Goal: Transaction & Acquisition: Purchase product/service

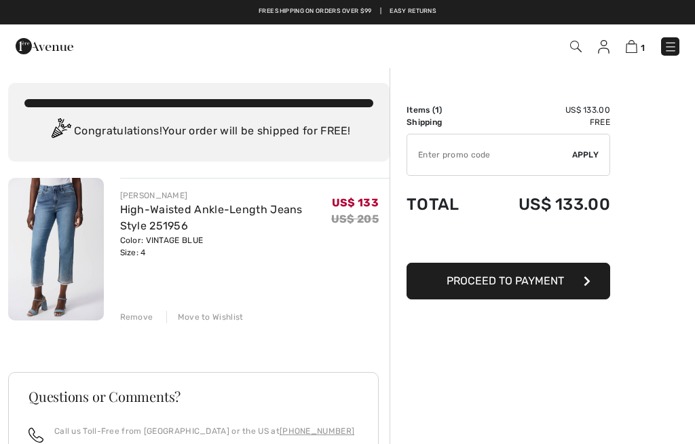
click at [507, 281] on span "Proceed to Payment" at bounding box center [504, 280] width 117 height 13
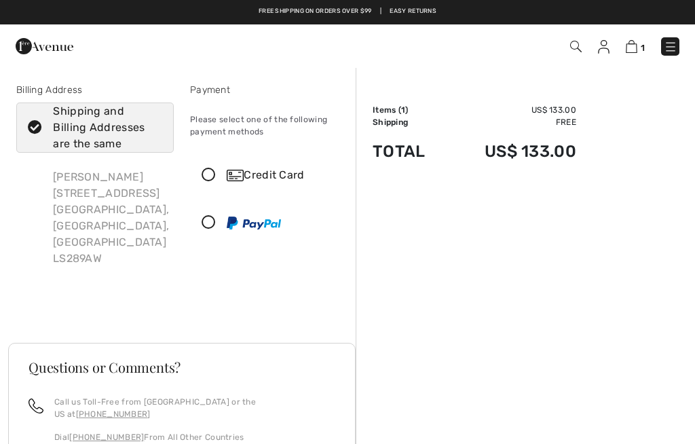
click at [242, 176] on img at bounding box center [235, 176] width 17 height 12
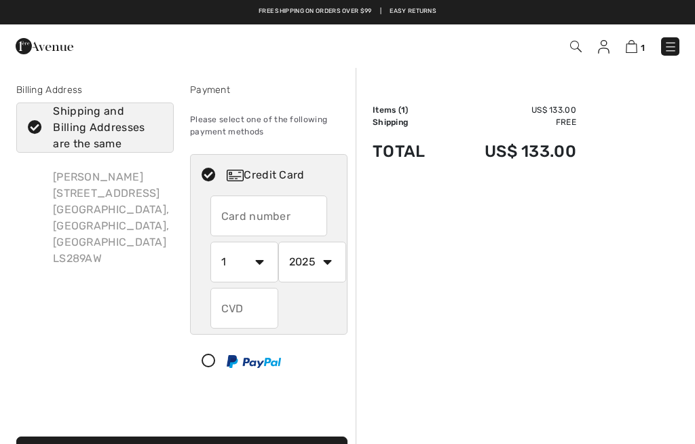
click at [247, 212] on input "text" at bounding box center [268, 215] width 117 height 41
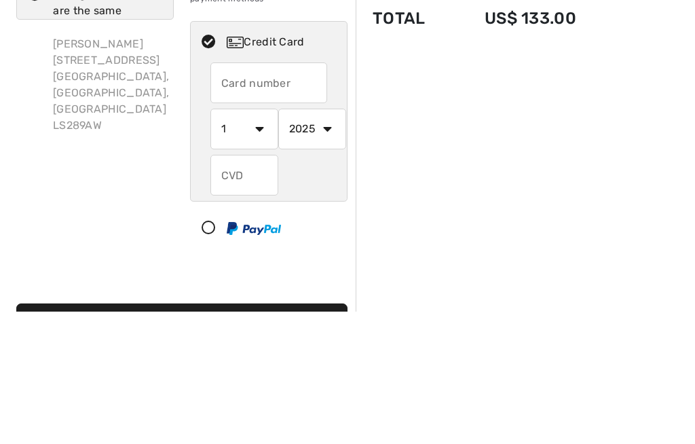
type input "5434689606449523"
select select "10"
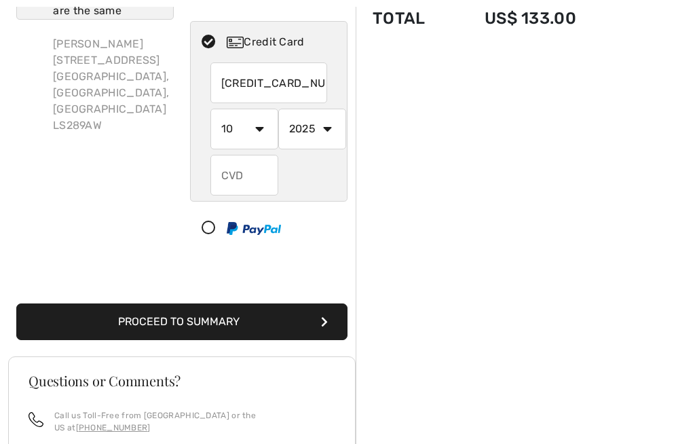
click at [231, 176] on input "text" at bounding box center [244, 175] width 68 height 41
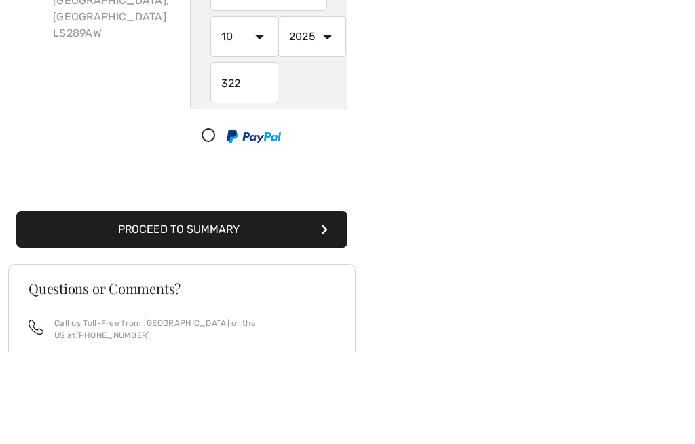
scroll to position [225, 0]
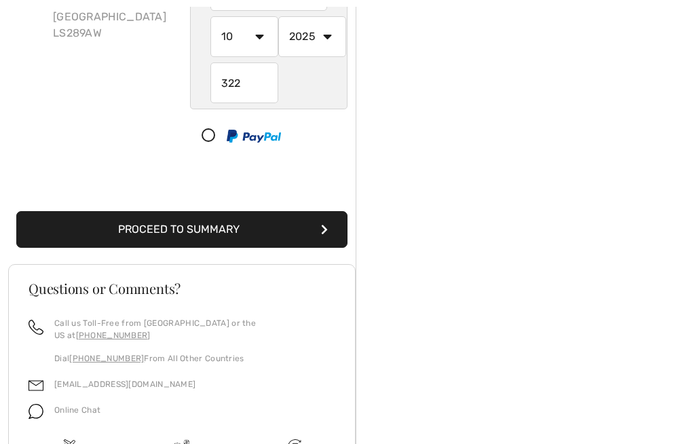
type input "322"
click at [128, 232] on button "Proceed to Summary" at bounding box center [181, 229] width 331 height 37
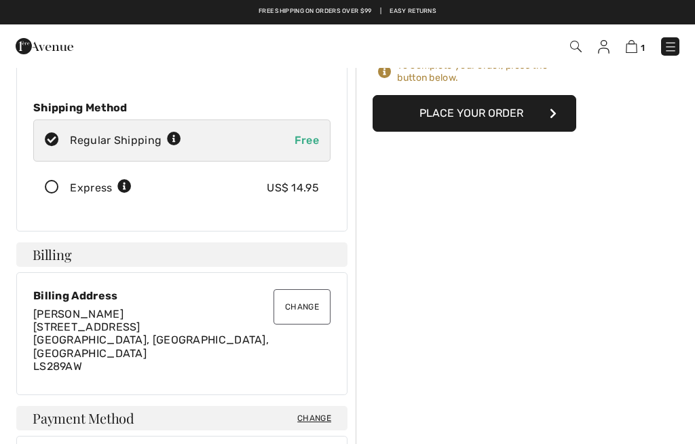
scroll to position [122, 0]
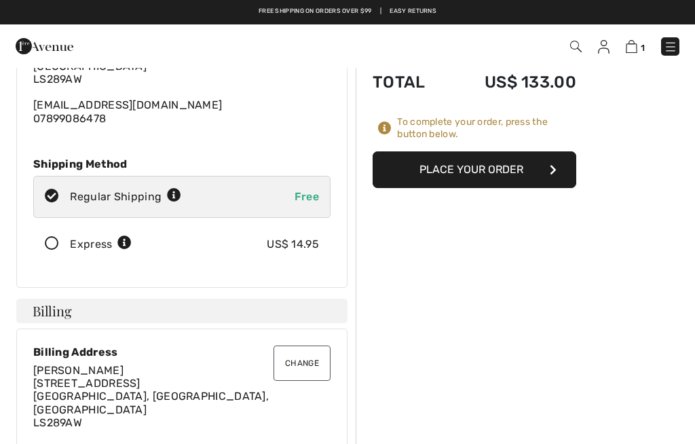
click at [454, 172] on button "Place Your Order" at bounding box center [473, 169] width 203 height 37
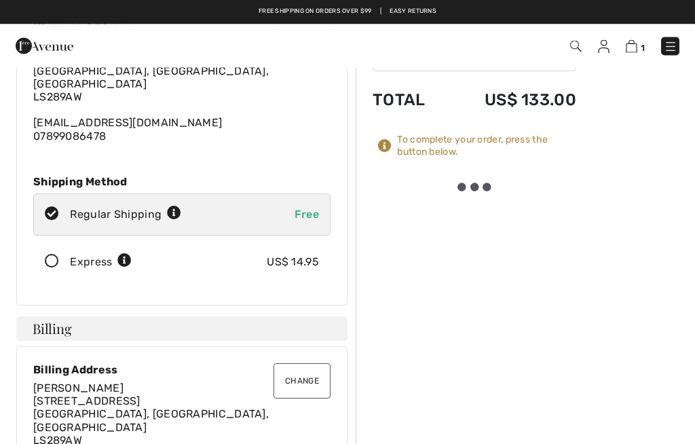
scroll to position [99, 0]
